Goal: Check status: Check status

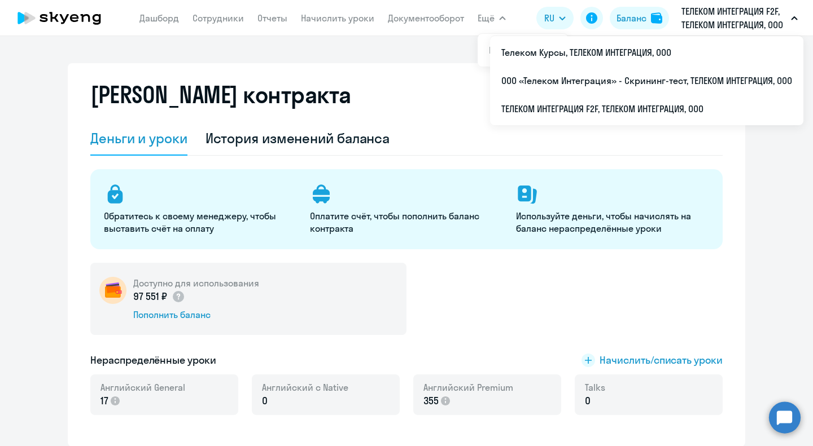
select select "english_adult_not_native_speaker"
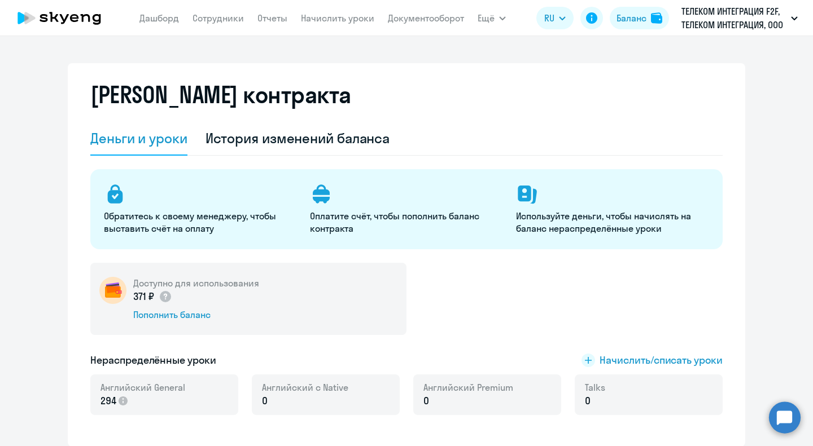
select select "english_adult_not_native_speaker"
click at [282, 133] on div "История изменений баланса" at bounding box center [297, 138] width 185 height 18
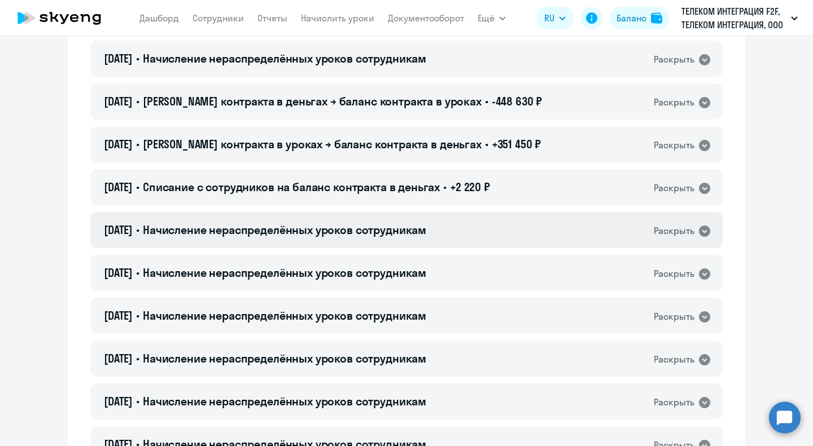
scroll to position [564, 0]
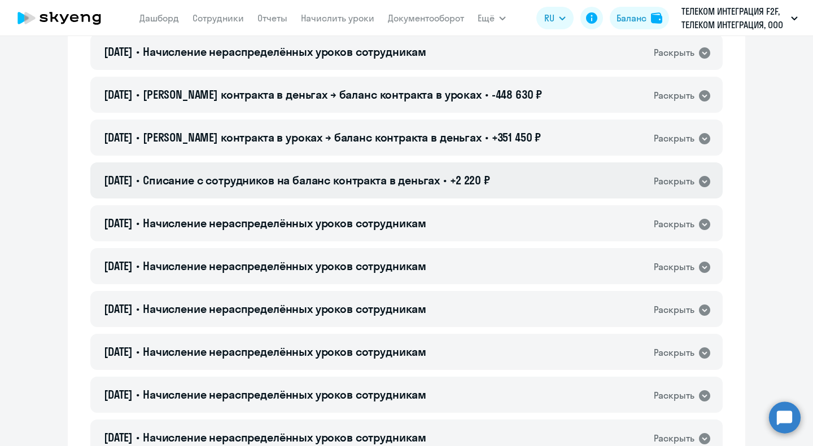
click at [702, 185] on icon at bounding box center [704, 181] width 11 height 11
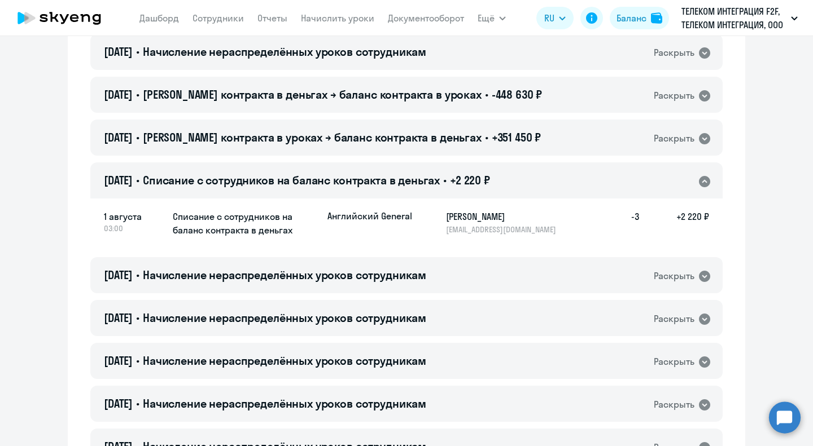
click at [700, 185] on icon at bounding box center [704, 181] width 11 height 11
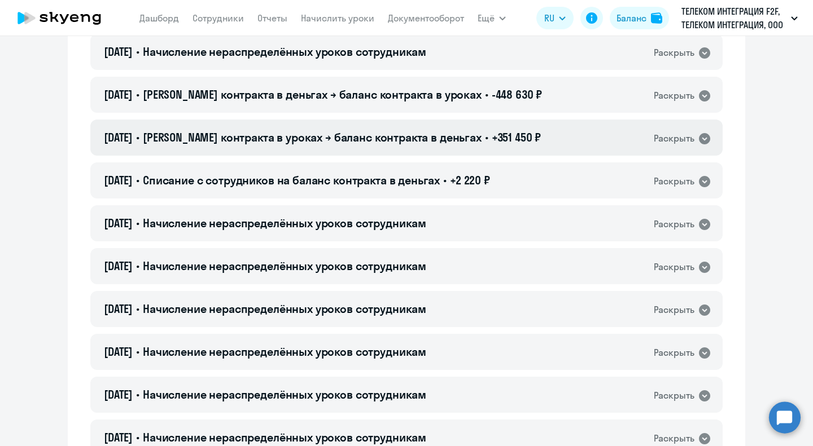
click at [704, 135] on icon at bounding box center [705, 139] width 14 height 14
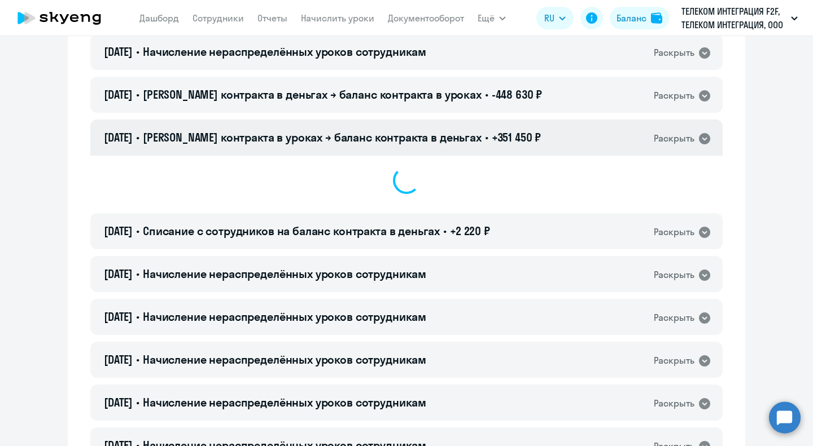
click at [704, 135] on icon at bounding box center [704, 138] width 11 height 11
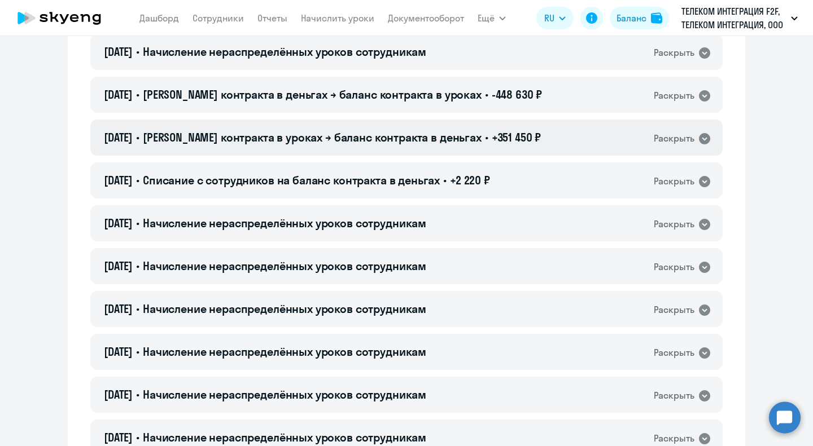
click at [700, 140] on icon at bounding box center [705, 139] width 14 height 14
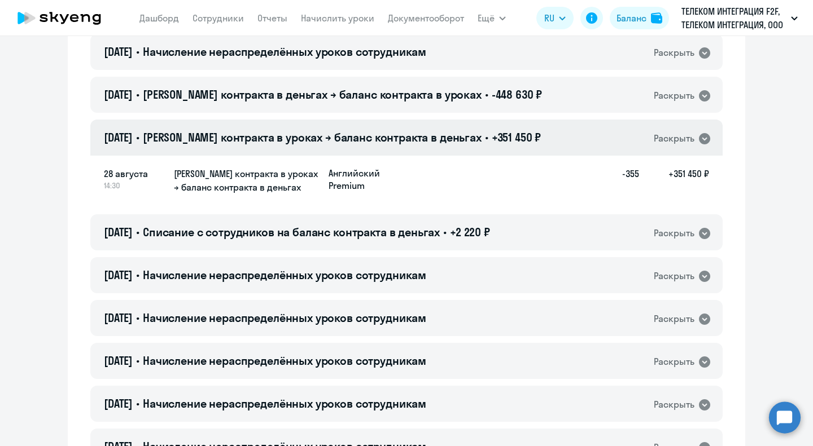
click at [700, 140] on icon at bounding box center [705, 139] width 14 height 14
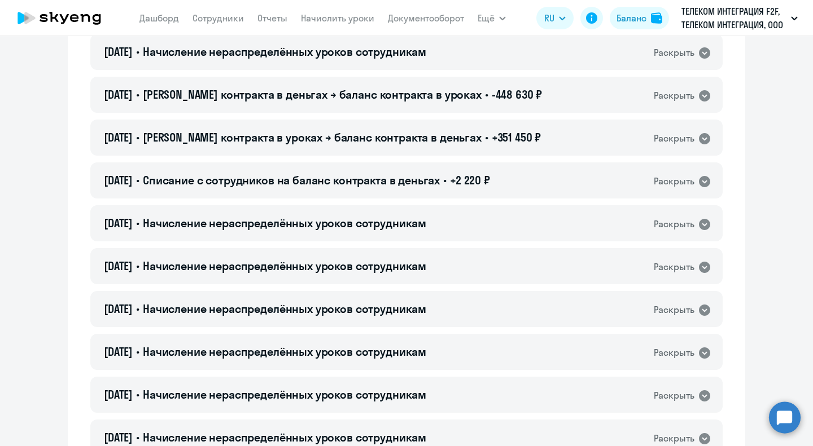
click at [699, 138] on icon at bounding box center [704, 138] width 11 height 11
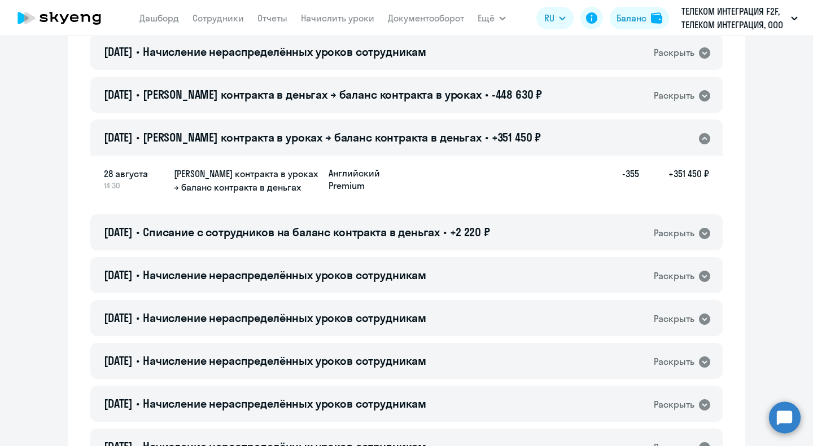
click at [699, 138] on icon at bounding box center [705, 139] width 14 height 14
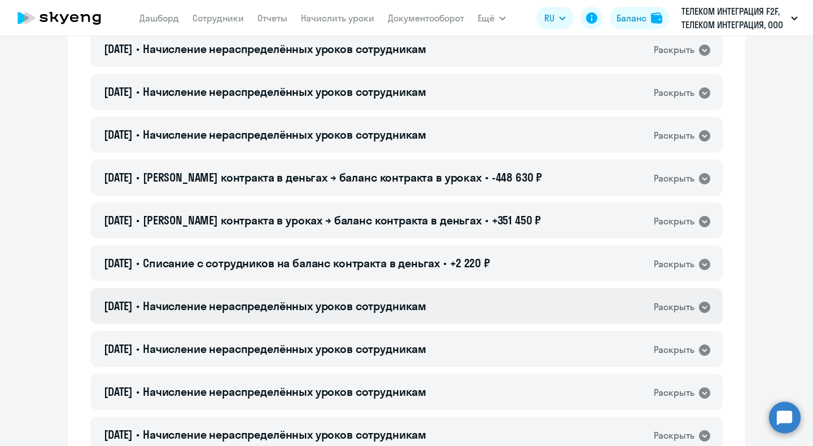
scroll to position [452, 0]
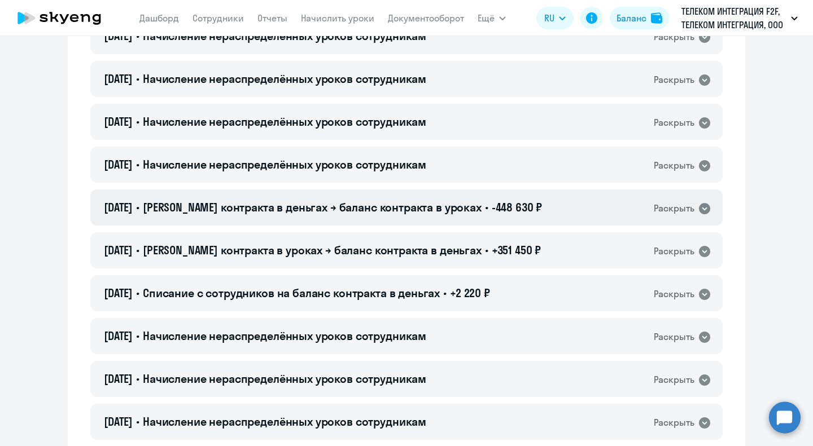
click at [701, 208] on icon at bounding box center [705, 209] width 14 height 14
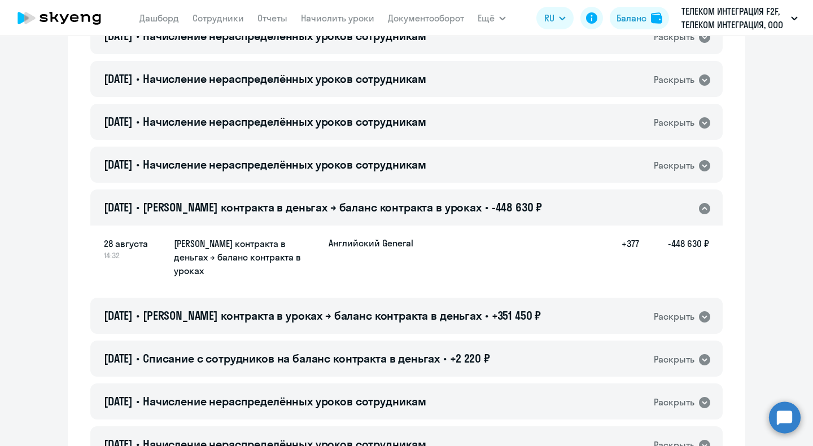
click at [701, 208] on icon at bounding box center [705, 209] width 14 height 14
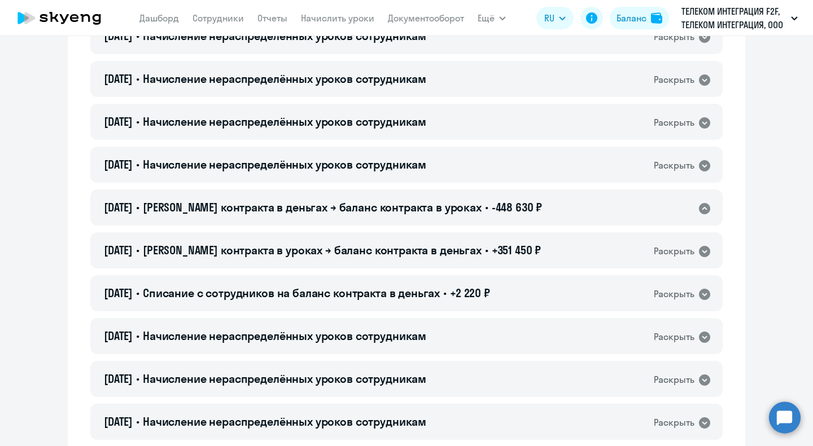
click at [701, 208] on icon at bounding box center [705, 209] width 14 height 14
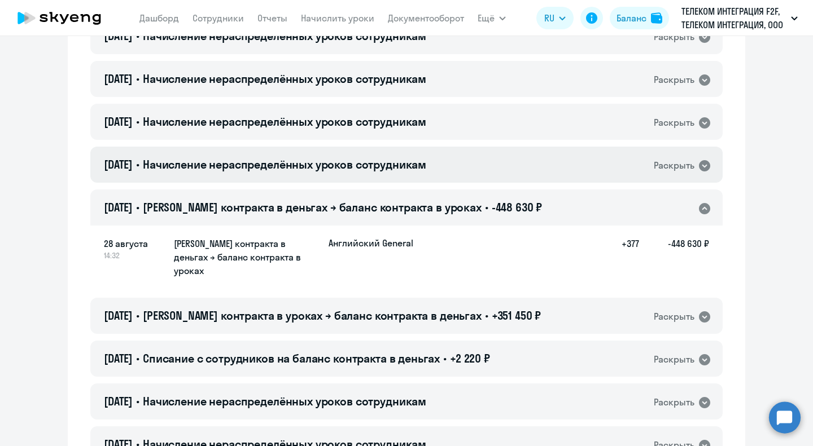
click at [703, 167] on icon at bounding box center [704, 165] width 11 height 11
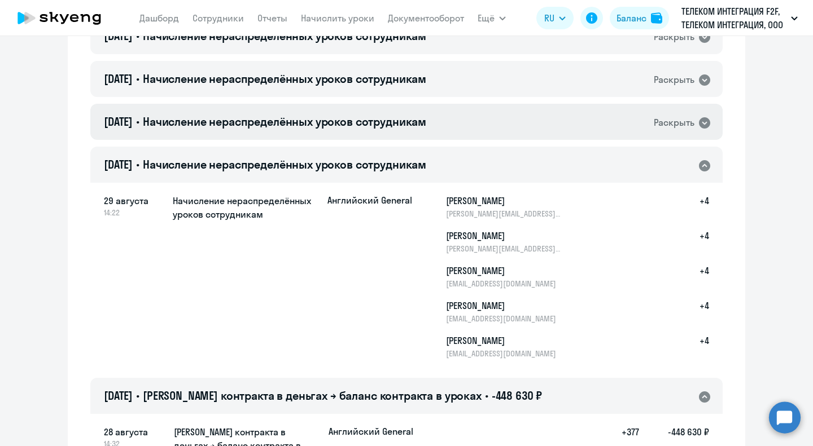
click at [701, 118] on icon at bounding box center [704, 122] width 11 height 11
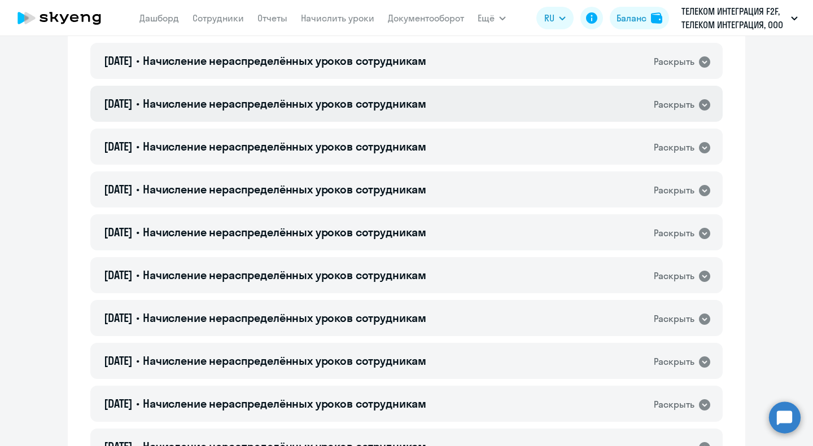
scroll to position [56, 0]
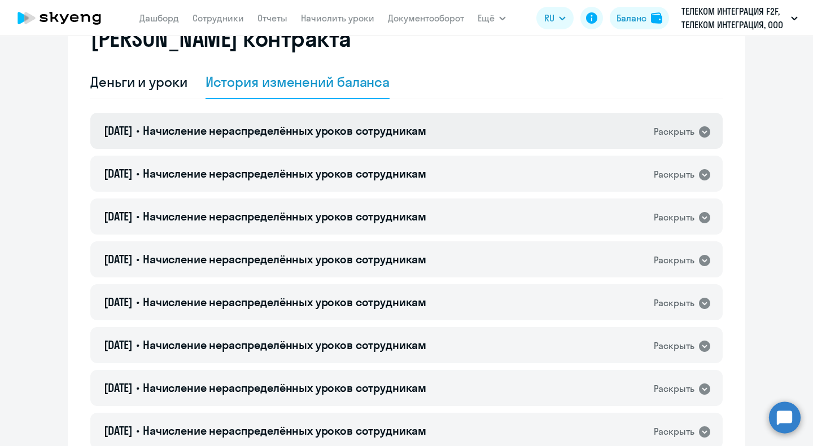
click at [700, 129] on icon at bounding box center [704, 131] width 11 height 11
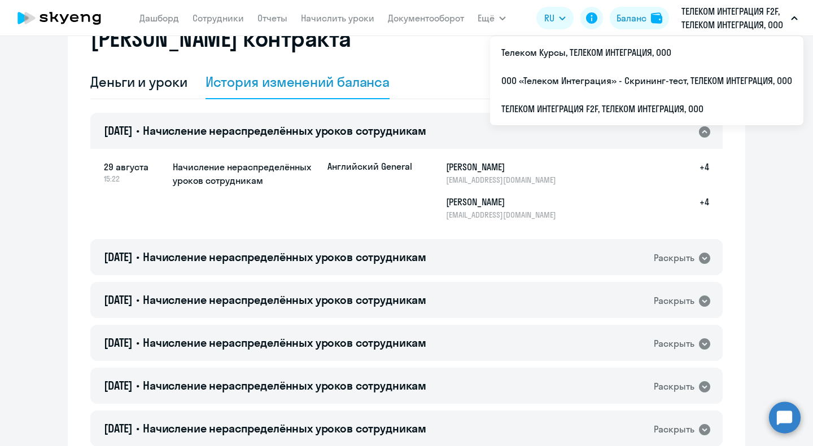
click at [688, 138] on div "Раскрыть" at bounding box center [674, 132] width 41 height 14
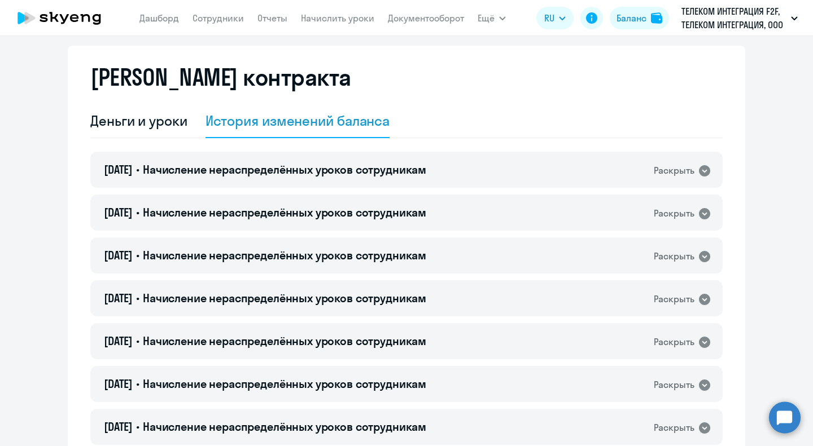
scroll to position [0, 0]
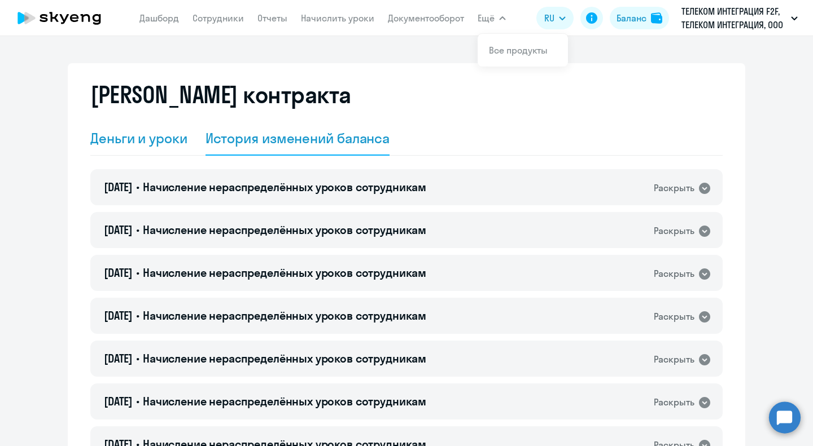
click at [146, 142] on div "Деньги и уроки" at bounding box center [138, 138] width 97 height 18
